Goal: Information Seeking & Learning: Learn about a topic

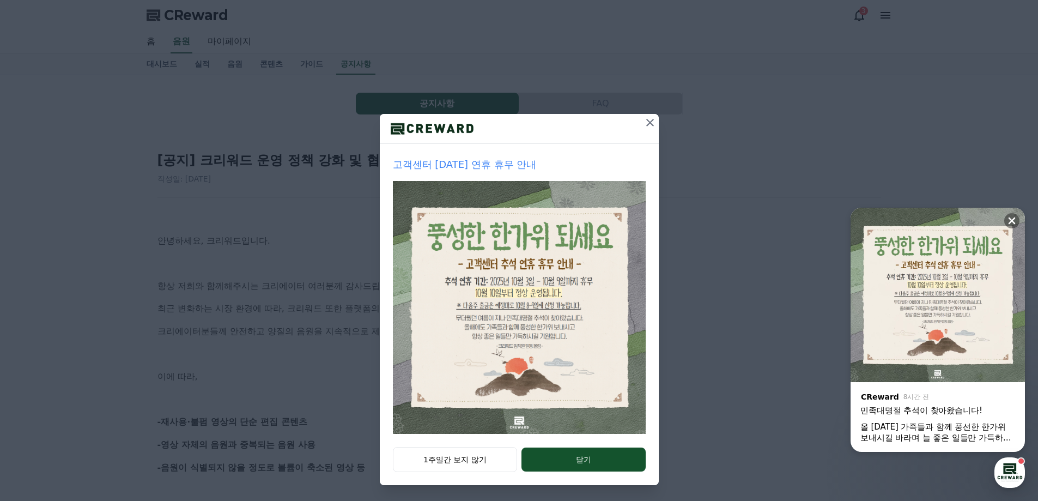
scroll to position [19, 0]
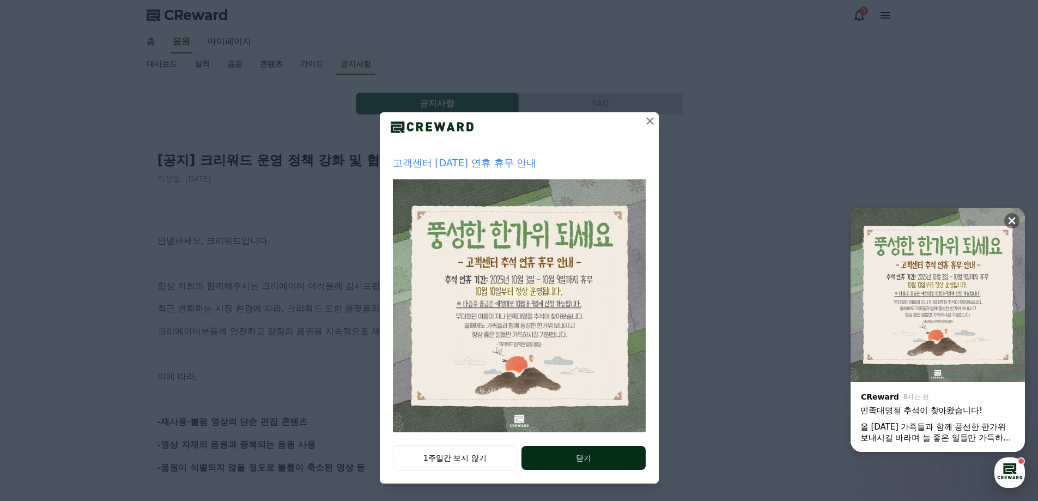
click at [586, 451] on button "닫기" at bounding box center [583, 458] width 124 height 24
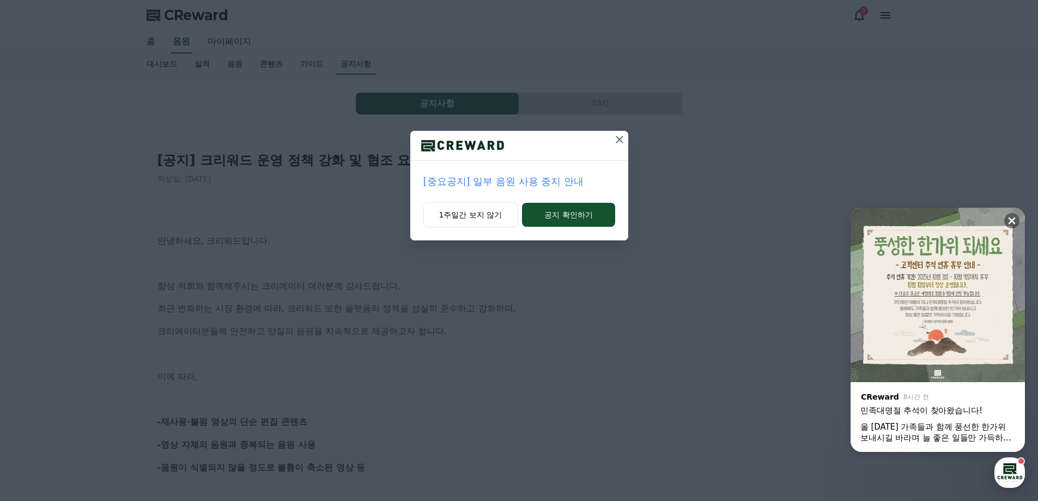
click at [615, 141] on icon at bounding box center [619, 139] width 13 height 13
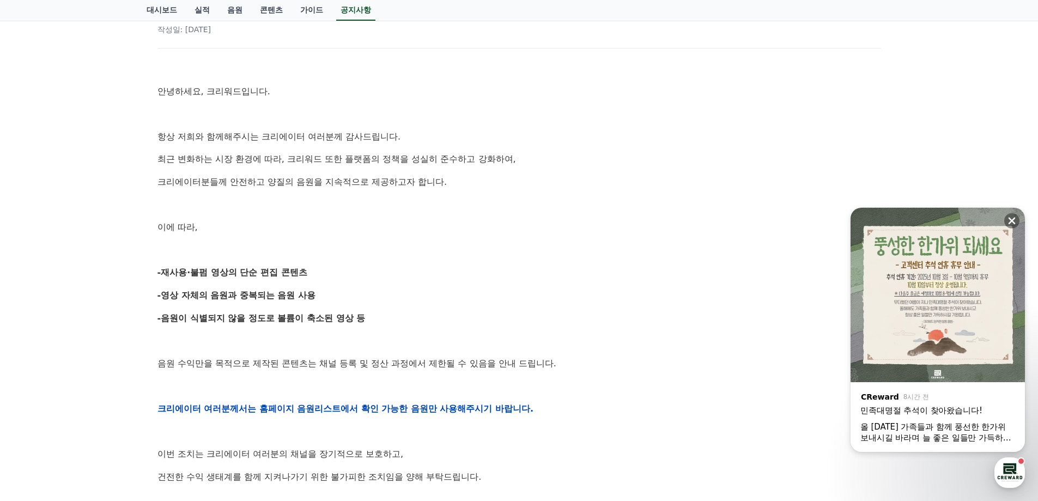
scroll to position [163, 0]
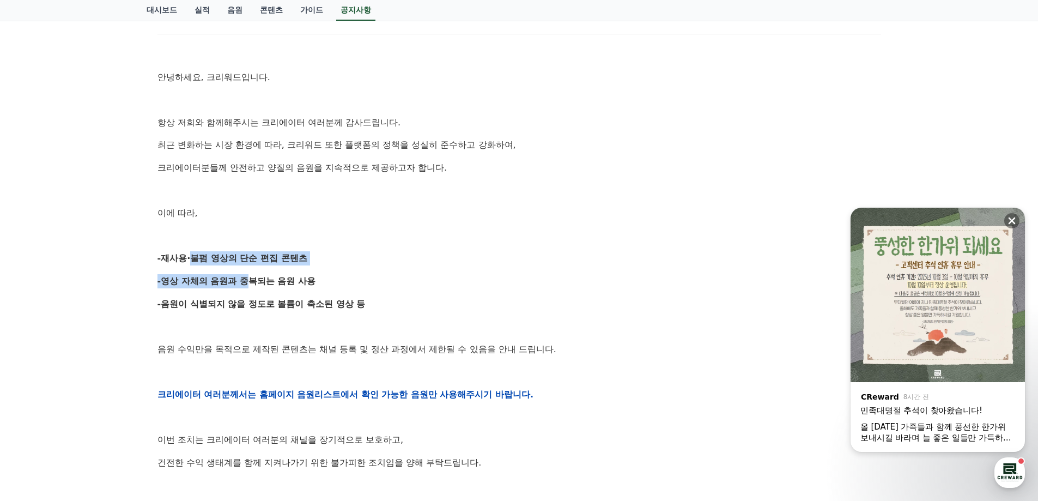
drag, startPoint x: 185, startPoint y: 251, endPoint x: 242, endPoint y: 282, distance: 65.8
click at [242, 282] on div "안녕하세요, 크리워드입니다. 항상 저희와 함께해주시는 크리에이터 여러분께 감사드립니다. 최근 변화하는 시장 환경에 따라, 크리워드 또한 플랫폼…" at bounding box center [519, 394] width 724 height 694
click at [242, 282] on strong "-영상 자체의 음원과 중복되는 음원 사용" at bounding box center [236, 281] width 159 height 10
drag, startPoint x: 244, startPoint y: 306, endPoint x: 265, endPoint y: 331, distance: 32.9
click at [264, 331] on div "안녕하세요, 크리워드입니다. 항상 저희와 함께해주시는 크리에이터 여러분께 감사드립니다. 최근 변화하는 시장 환경에 따라, 크리워드 또한 플랫폼…" at bounding box center [519, 394] width 724 height 694
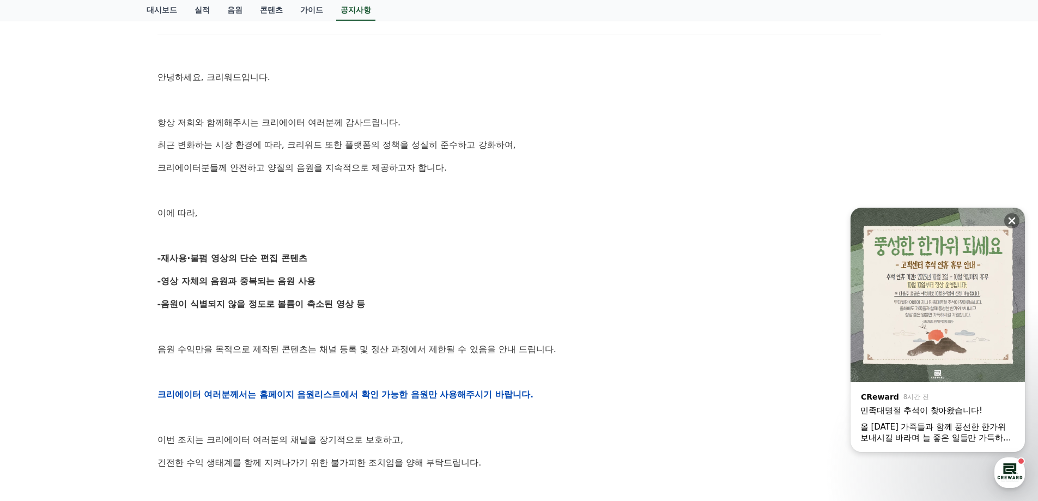
click at [271, 336] on div "안녕하세요, 크리워드입니다. 항상 저희와 함께해주시는 크리에이터 여러분께 감사드립니다. 최근 변화하는 시장 환경에 따라, 크리워드 또한 플랫폼…" at bounding box center [519, 394] width 724 height 694
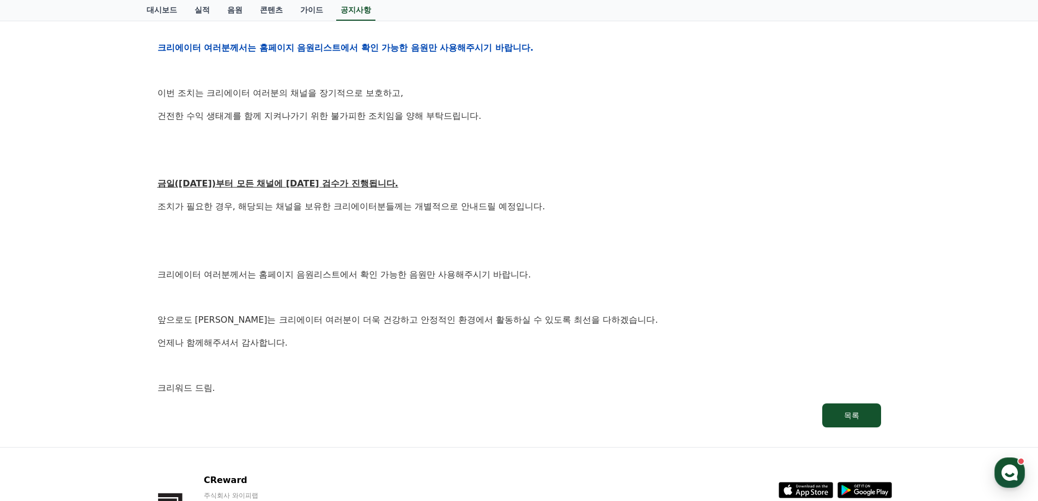
scroll to position [519, 0]
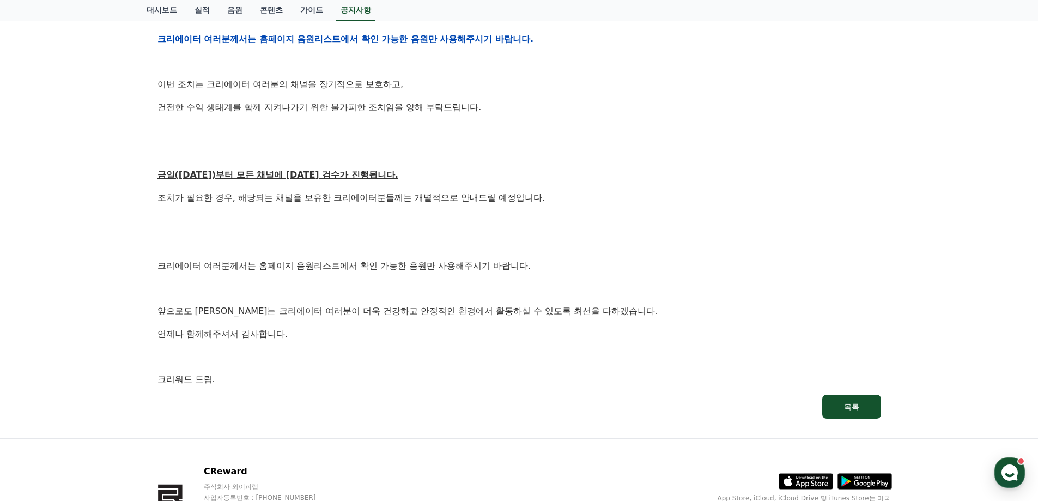
drag, startPoint x: 406, startPoint y: 192, endPoint x: 409, endPoint y: 218, distance: 26.8
click at [1004, 462] on div "button" at bounding box center [1009, 472] width 31 height 31
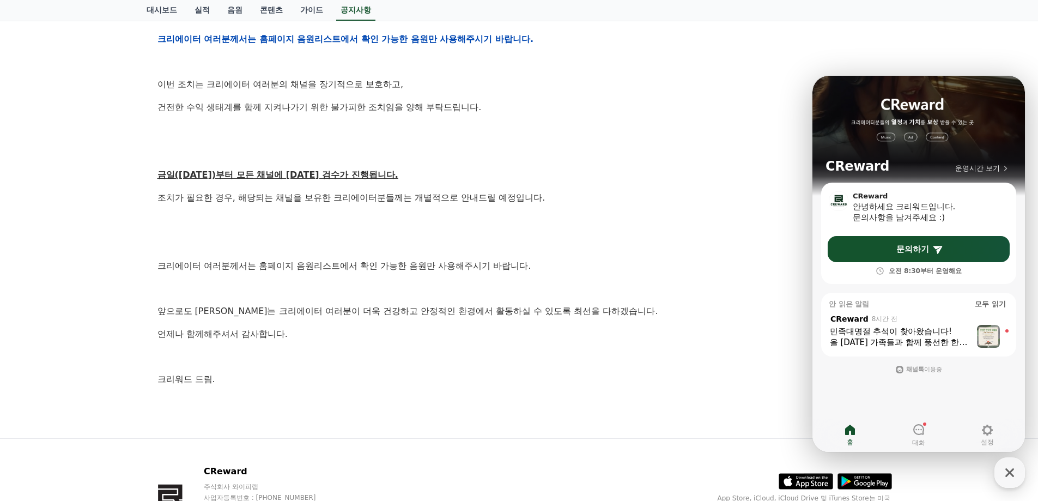
drag, startPoint x: 757, startPoint y: 398, endPoint x: 704, endPoint y: 252, distance: 155.6
drag, startPoint x: 704, startPoint y: 252, endPoint x: 727, endPoint y: 320, distance: 72.2
click at [704, 252] on div "안녕하세요, 크리워드입니다. 항상 저희와 함께해주시는 크리에이터 여러분께 감사드립니다. 최근 변화하는 시장 환경에 따라, 크리워드 또한 플랫폼…" at bounding box center [519, 39] width 724 height 694
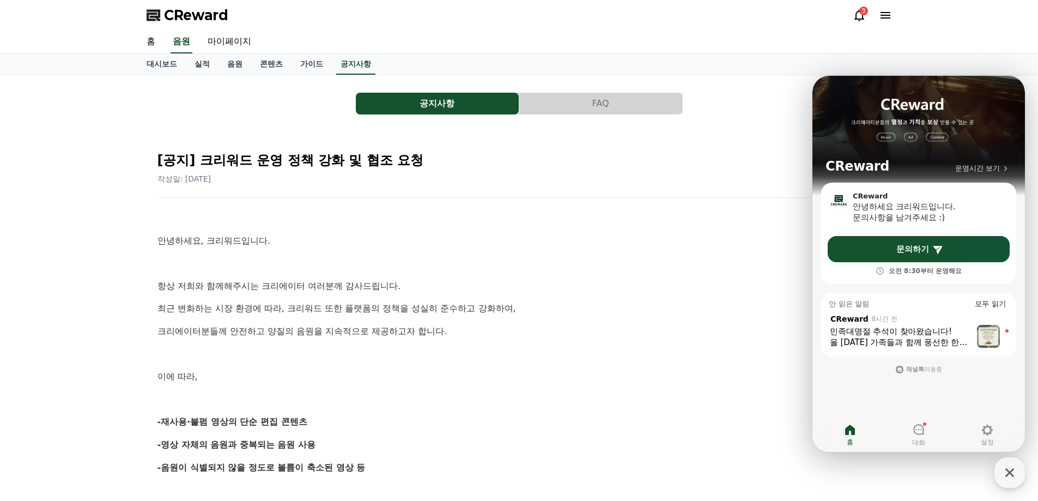
drag, startPoint x: 717, startPoint y: 287, endPoint x: 508, endPoint y: -20, distance: 371.8
